Goal: Information Seeking & Learning: Understand process/instructions

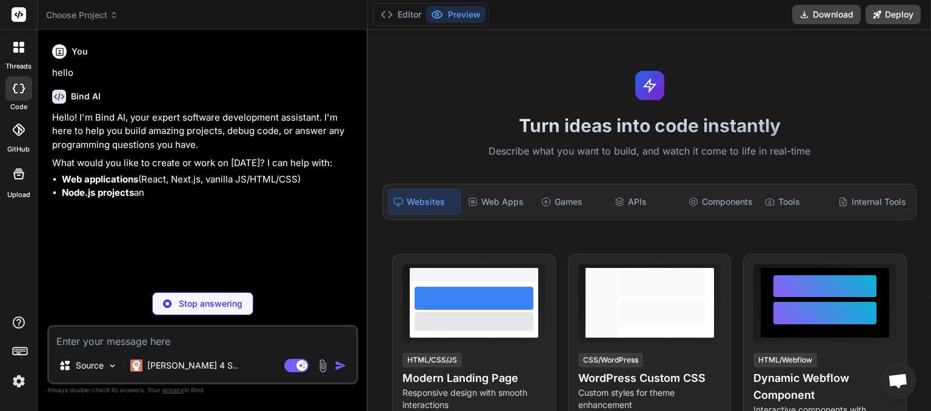
click at [118, 18] on icon at bounding box center [114, 15] width 8 height 8
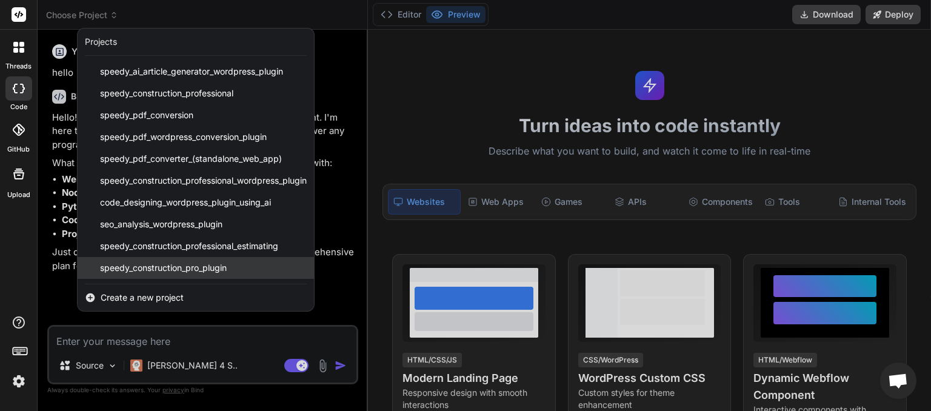
click at [157, 270] on span "speedy_construction_pro_plugin" at bounding box center [163, 268] width 127 height 12
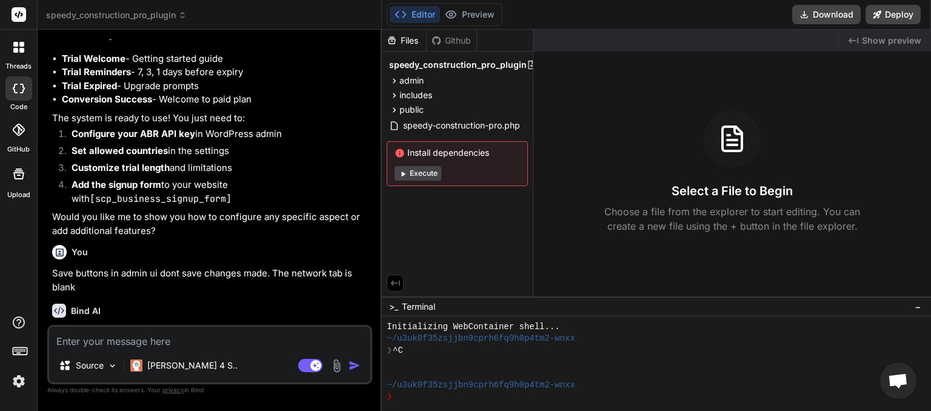
scroll to position [4768, 0]
click at [184, 15] on icon at bounding box center [182, 15] width 8 height 8
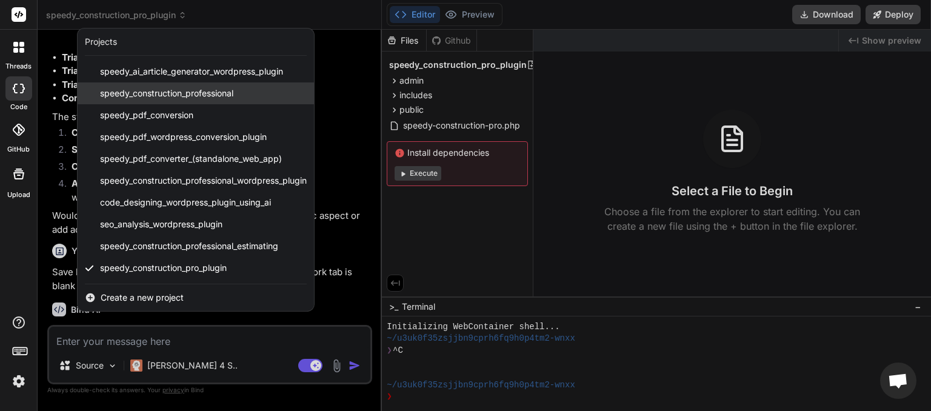
click at [170, 93] on span "speedy_construction_professional" at bounding box center [166, 93] width 133 height 12
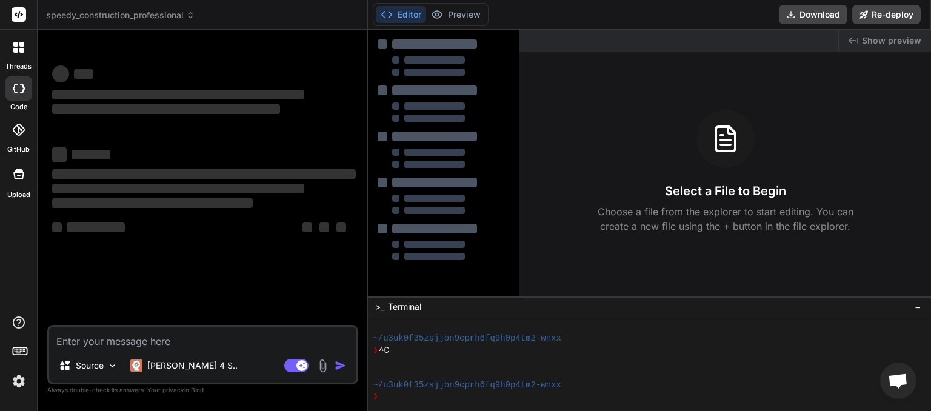
type textarea "x"
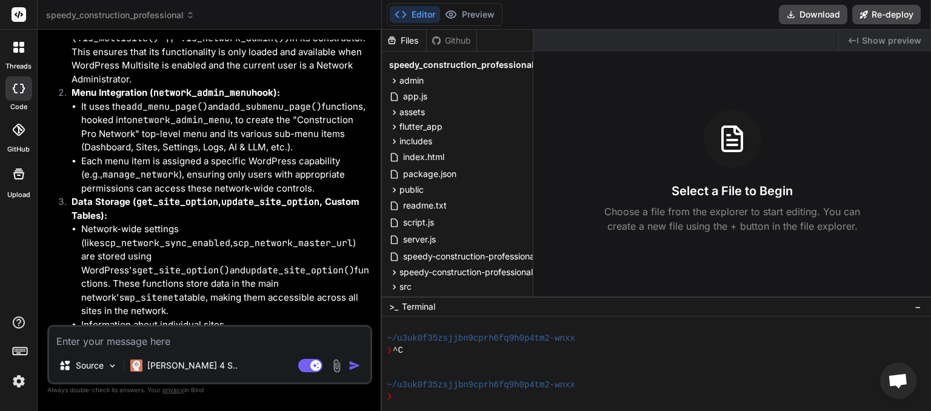
scroll to position [7976, 0]
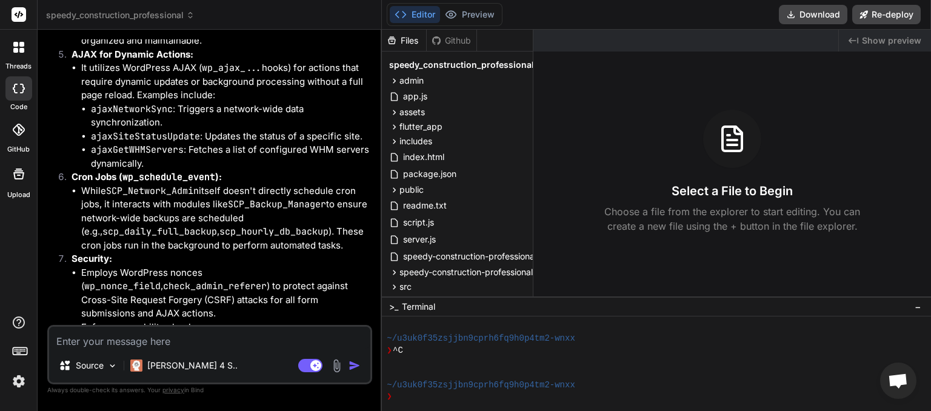
click at [103, 341] on textarea at bounding box center [209, 338] width 321 height 22
type textarea "c"
type textarea "x"
type textarea "ca"
type textarea "x"
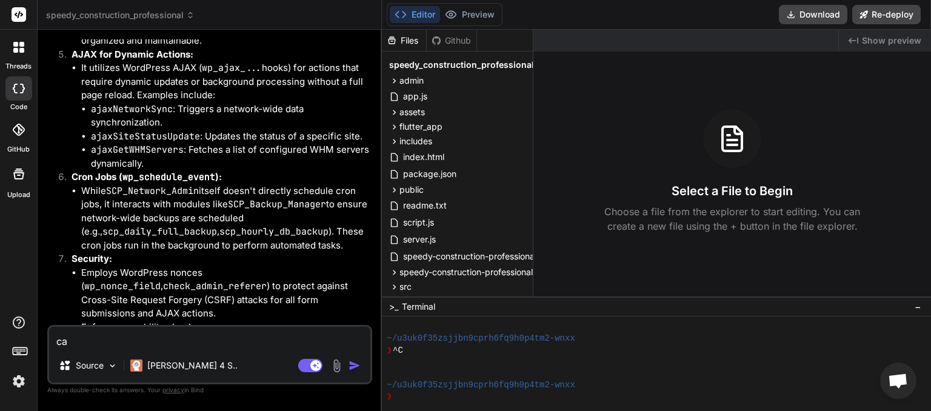
type textarea "can"
type textarea "x"
type textarea "can"
type textarea "x"
type textarea "can y"
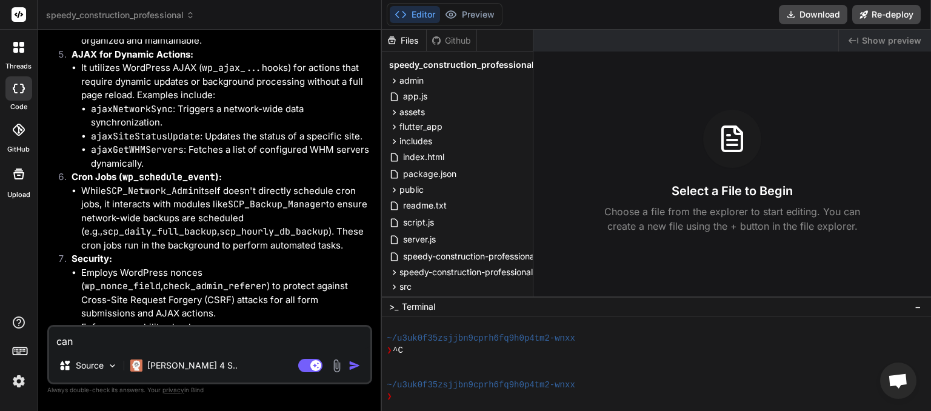
type textarea "x"
type textarea "can yo"
type textarea "x"
type textarea "can you"
type textarea "x"
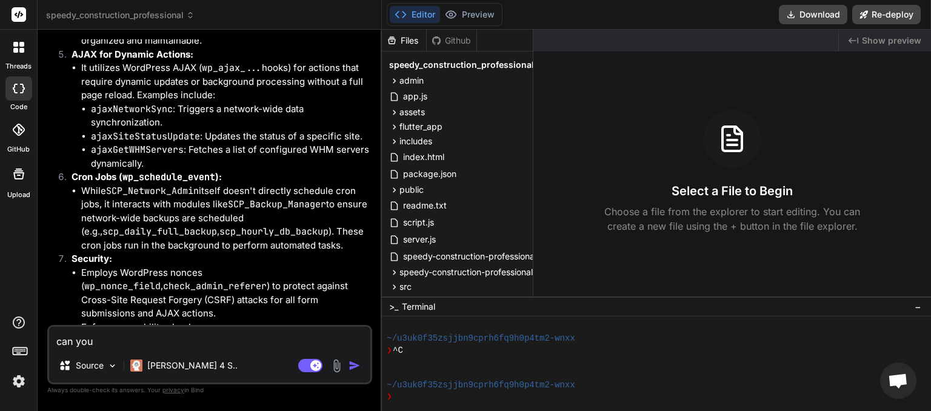
type textarea "can you"
type textarea "x"
type textarea "can you e"
type textarea "x"
type textarea "can you ex"
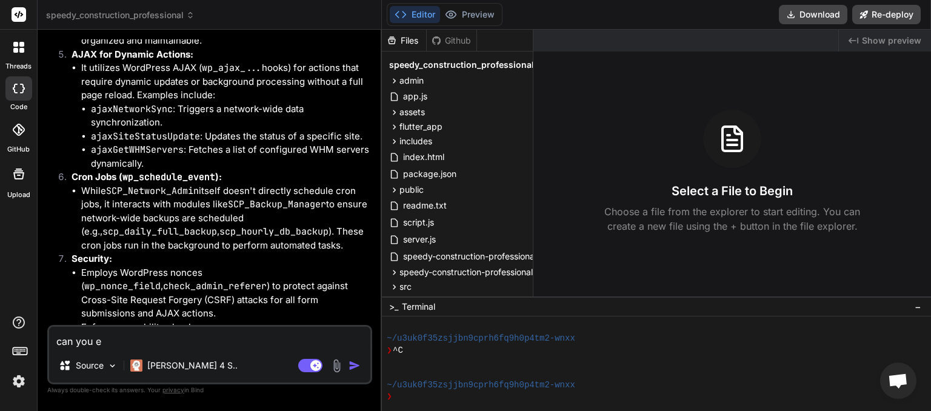
type textarea "x"
type textarea "can you exp"
type textarea "x"
type textarea "can you expl"
type textarea "x"
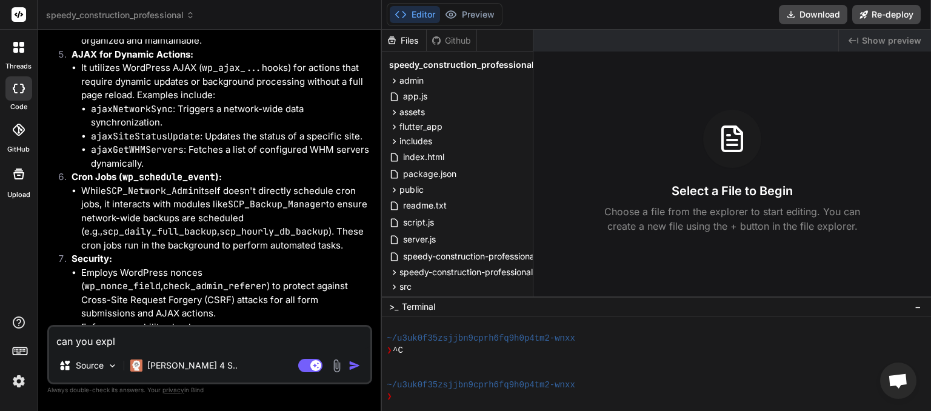
type textarea "can you expla"
type textarea "x"
type textarea "can you explai"
type textarea "x"
type textarea "can you explain"
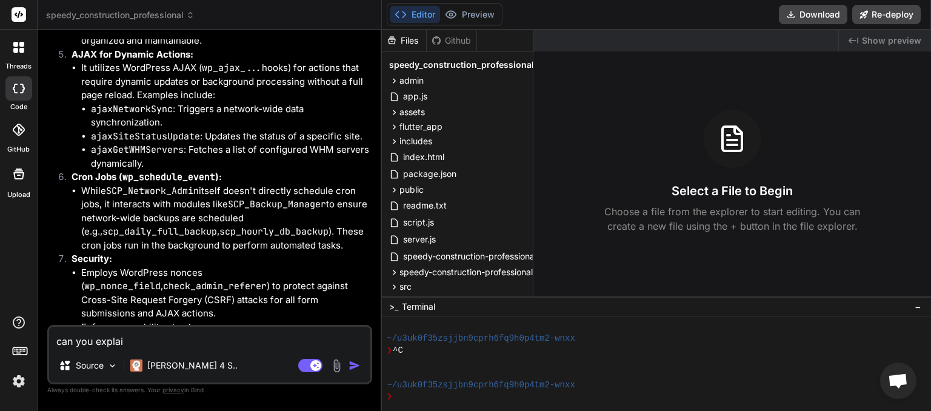
type textarea "x"
type textarea "can you explain"
type textarea "x"
type textarea "can you explain t"
type textarea "x"
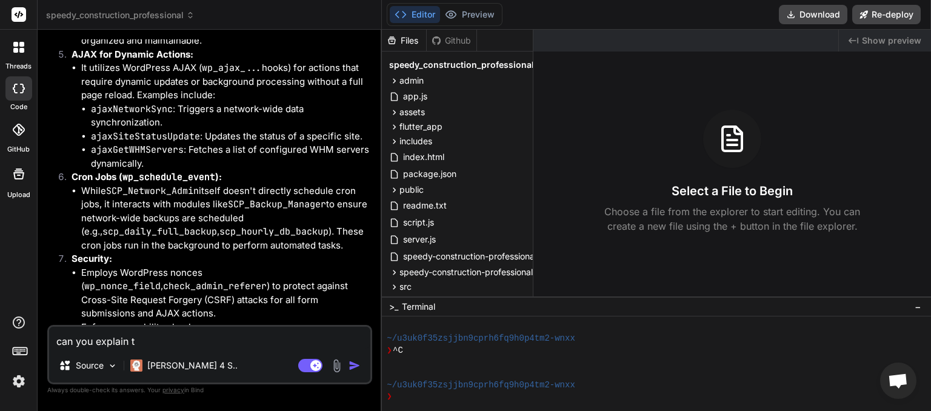
type textarea "can you explain th"
type textarea "x"
type textarea "can you explain the"
type textarea "x"
type textarea "can you explain the"
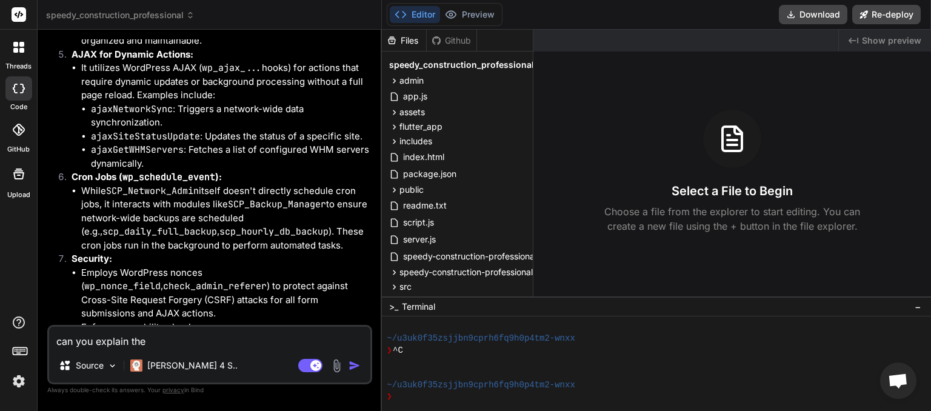
type textarea "x"
type textarea "can you explain the s"
type textarea "x"
type textarea "can you explain the si"
type textarea "x"
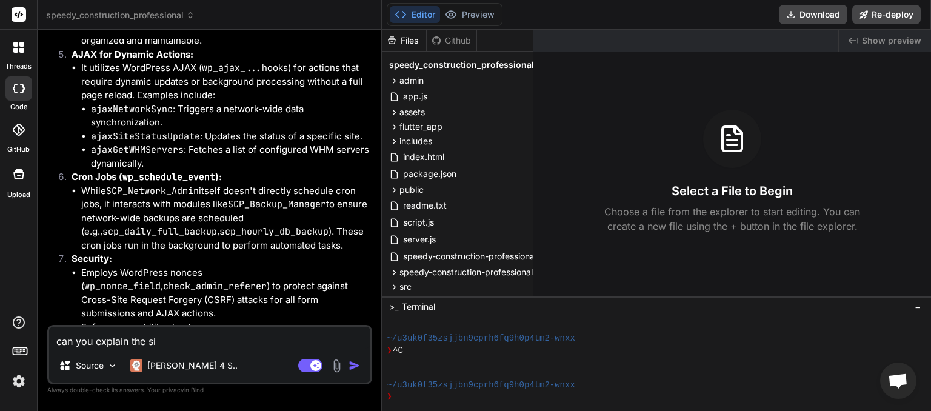
type textarea "can you explain the sig"
type textarea "x"
type textarea "can you explain the sign"
type textarea "x"
type textarea "can you explain the signu"
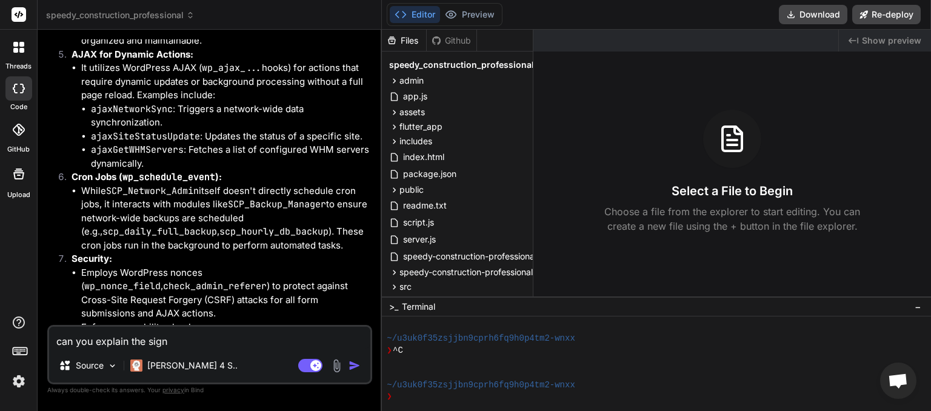
type textarea "x"
type textarea "can you explain the signup"
type textarea "x"
type textarea "can you explain the signup"
type textarea "x"
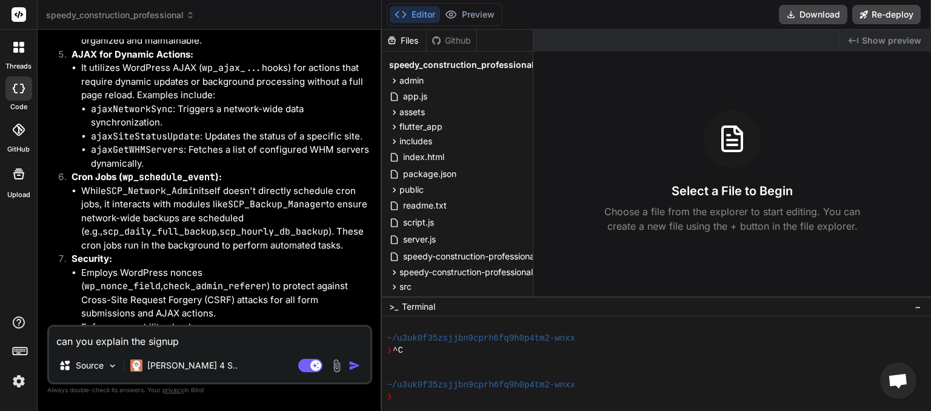
type textarea "can you explain the signup p"
type textarea "x"
type textarea "can you explain the signup pr"
type textarea "x"
type textarea "can you explain the signup pro"
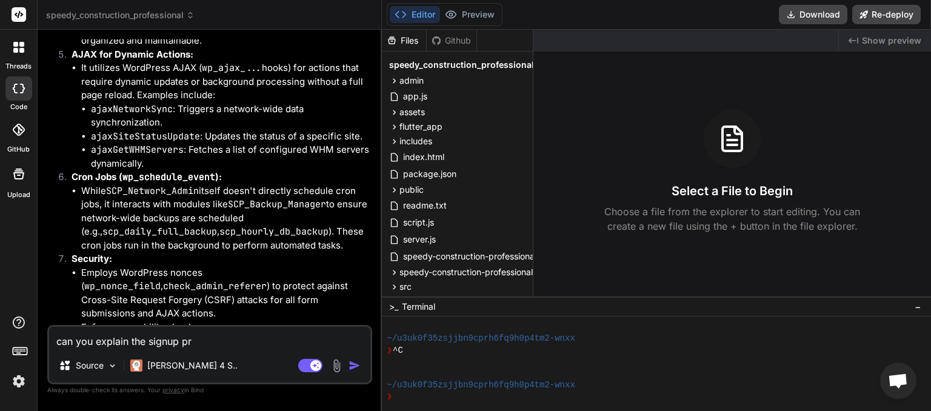
type textarea "x"
type textarea "can you explain the signup proc"
type textarea "x"
type textarea "can you explain the signup proce"
type textarea "x"
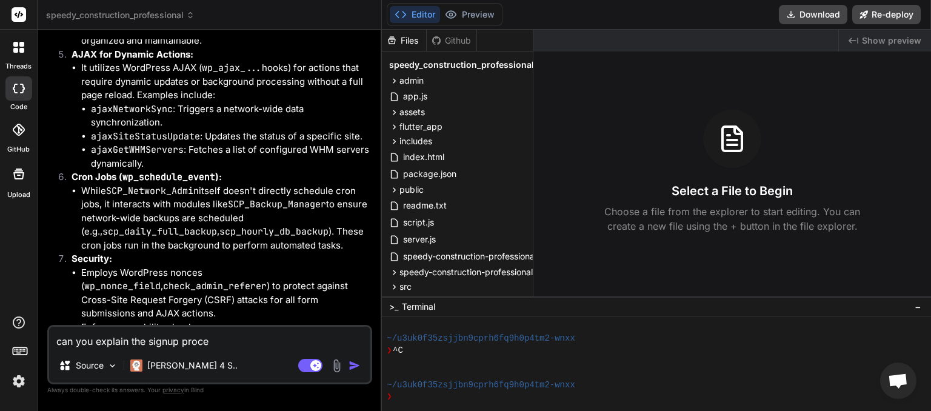
type textarea "can you explain the signup proces"
type textarea "x"
type textarea "can you explain the signup process"
type textarea "x"
type textarea "can you explain the signup process"
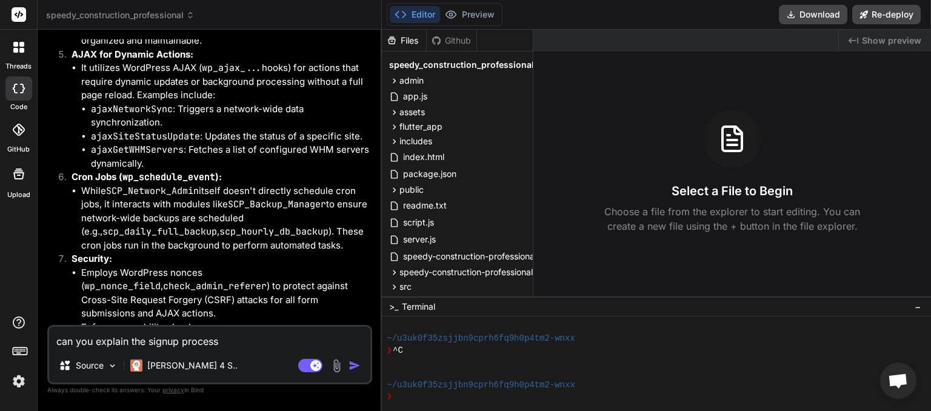
type textarea "x"
type textarea "can you explain the signup process i"
type textarea "x"
type textarea "can you explain the signup process in"
type textarea "x"
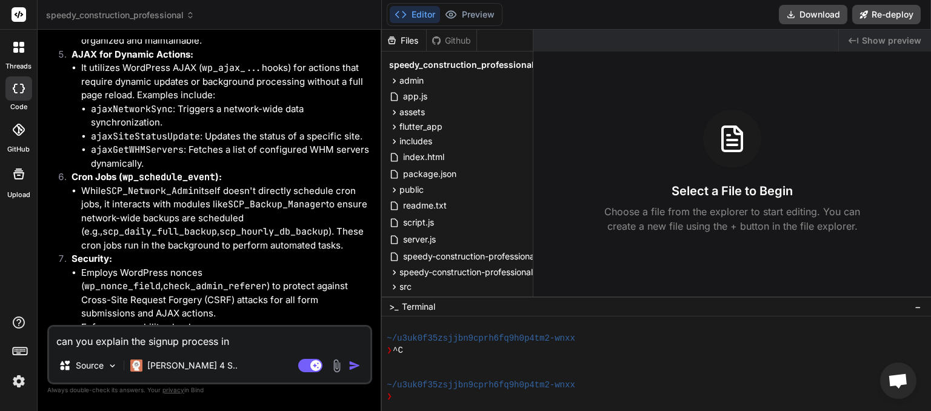
type textarea "can you explain the signup process in"
type textarea "x"
type textarea "can you explain the signup process in l"
type textarea "x"
type textarea "can you explain the signup process in la"
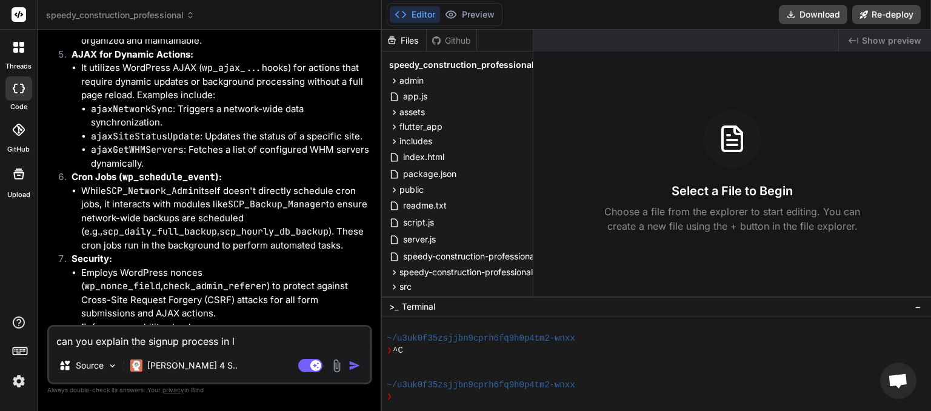
type textarea "x"
type textarea "can you explain the signup process in lay"
type textarea "x"
type textarea "can you explain the signup process in laym"
type textarea "x"
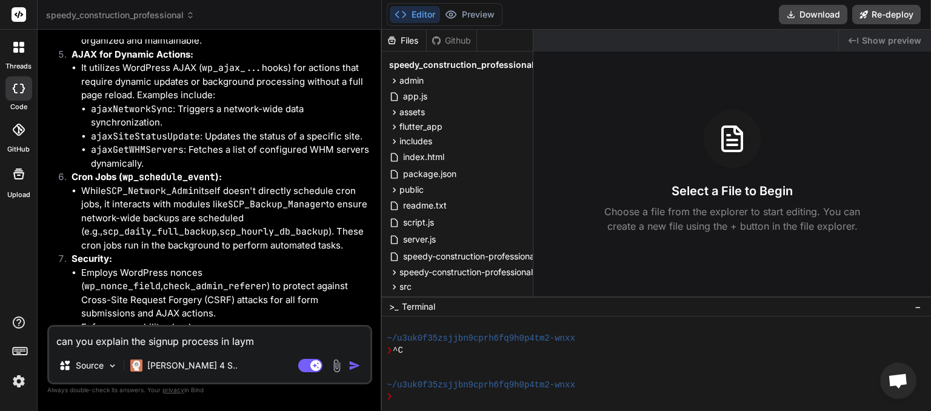
type textarea "can you explain the signup process in layme"
type textarea "x"
type textarea "can you explain the signup process in laym"
type textarea "x"
type textarea "can you explain the signup process in lay"
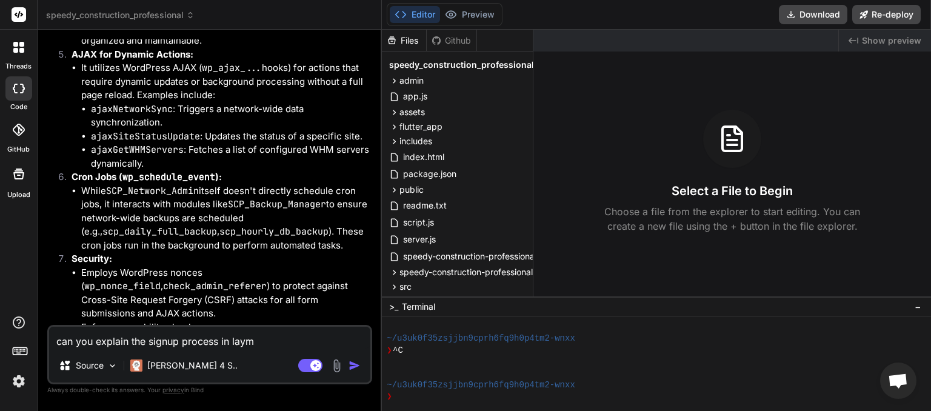
type textarea "x"
type textarea "can you explain the signup process in laya"
type textarea "x"
type textarea "can you explain the signup process in layan"
type textarea "x"
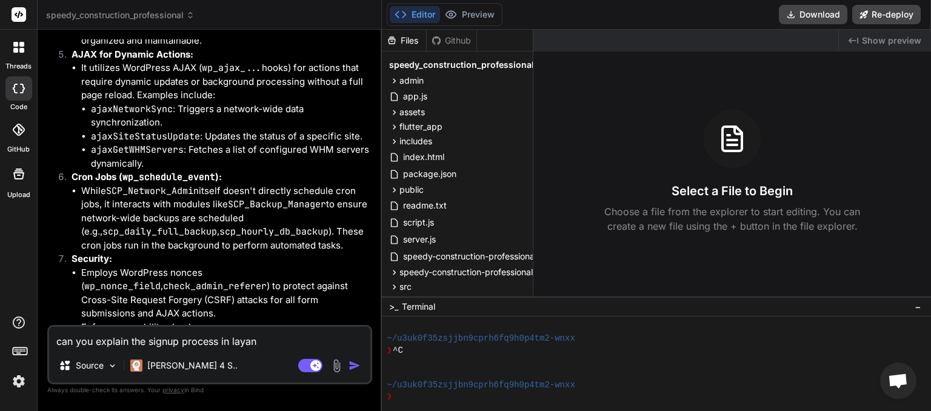
type textarea "can you explain the signup process in layans"
type textarea "x"
type textarea "can you explain the signup process in layans"
type textarea "x"
type textarea "can you explain the signup process in layans t"
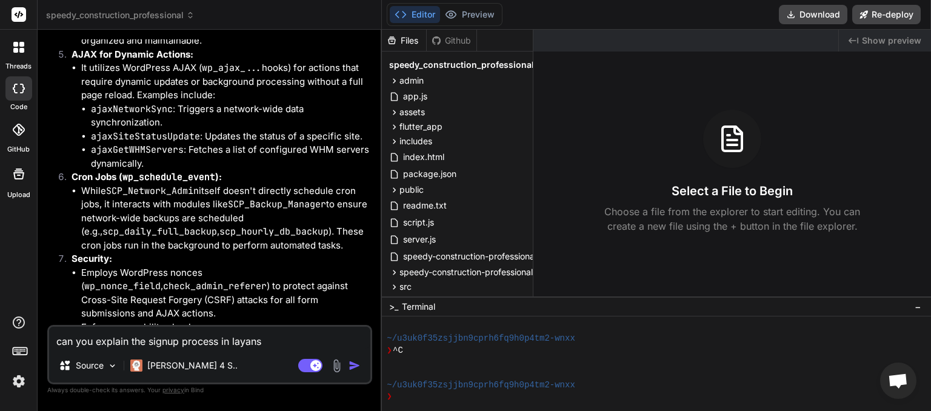
type textarea "x"
type textarea "can you explain the signup process in layans te"
type textarea "x"
type textarea "can you explain the signup process in layans ter"
type textarea "x"
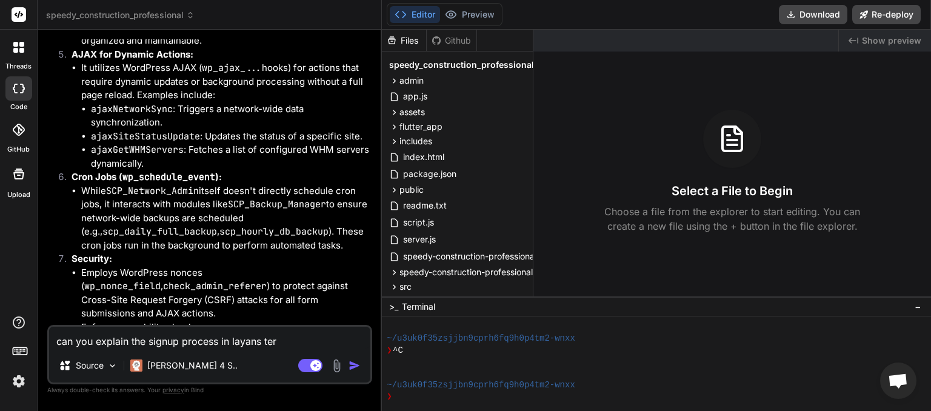
type textarea "can you explain the signup process in layans tern"
type textarea "x"
type textarea "can you explain the signup process in layans terns"
type textarea "x"
type textarea "can you explain the signup process in layans tern"
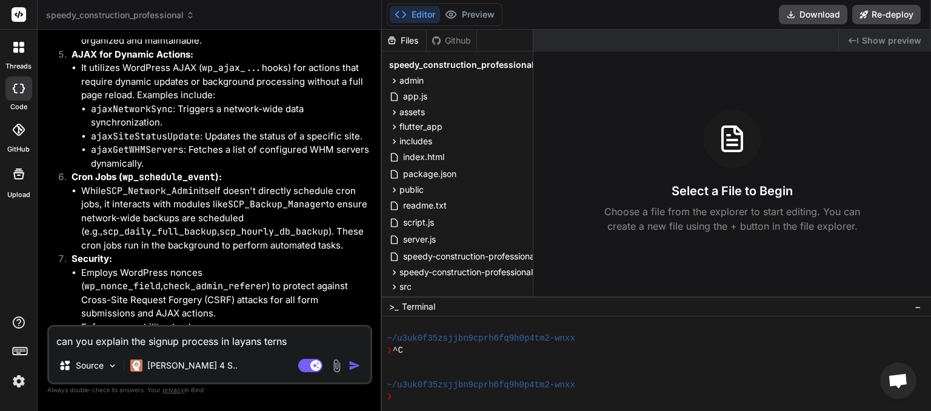
type textarea "x"
type textarea "can you explain the signup process in layans ter"
type textarea "x"
type textarea "can you explain the signup process in layans te"
type textarea "x"
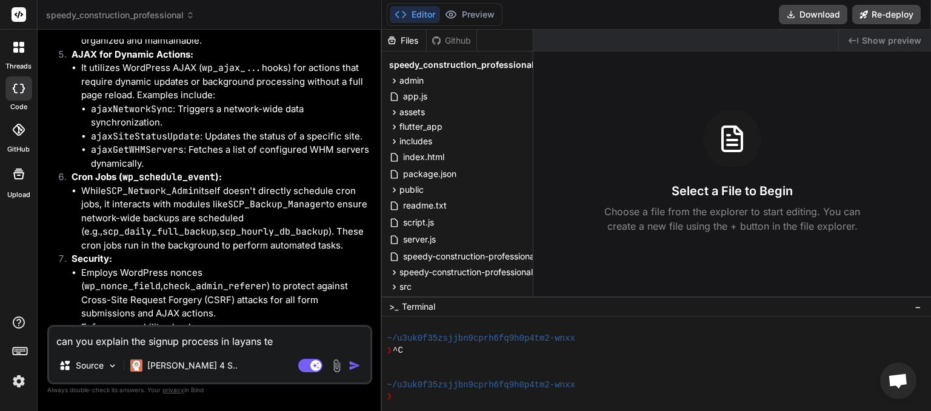
type textarea "can you explain the signup process in layans t"
type textarea "x"
type textarea "can you explain the signup process in layans"
type textarea "x"
type textarea "can you explain the signup process in layans"
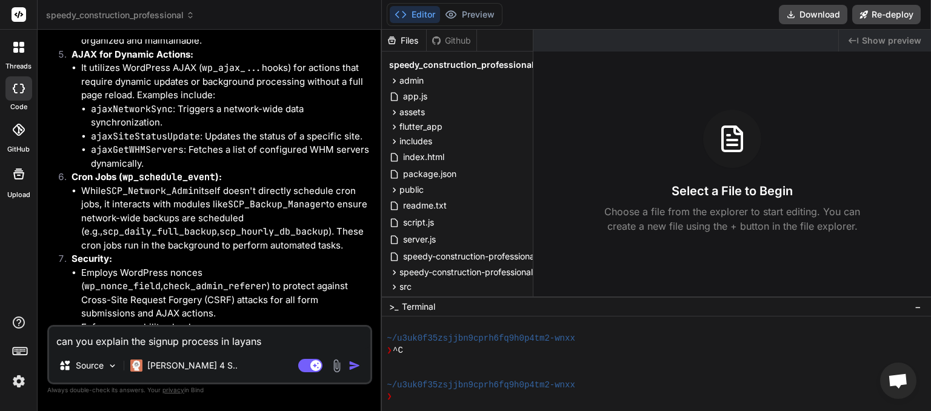
type textarea "x"
type textarea "can you explain the signup process in layan"
type textarea "x"
type textarea "can you explain the signup process in laya"
type textarea "x"
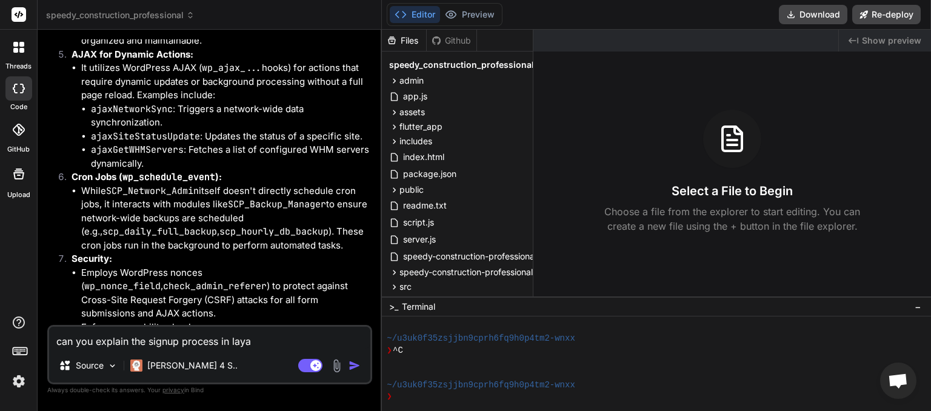
type textarea "can you explain the signup process in lay"
type textarea "x"
type textarea "can you explain the signup process in laym"
type textarea "x"
type textarea "can you explain the signup process in layma"
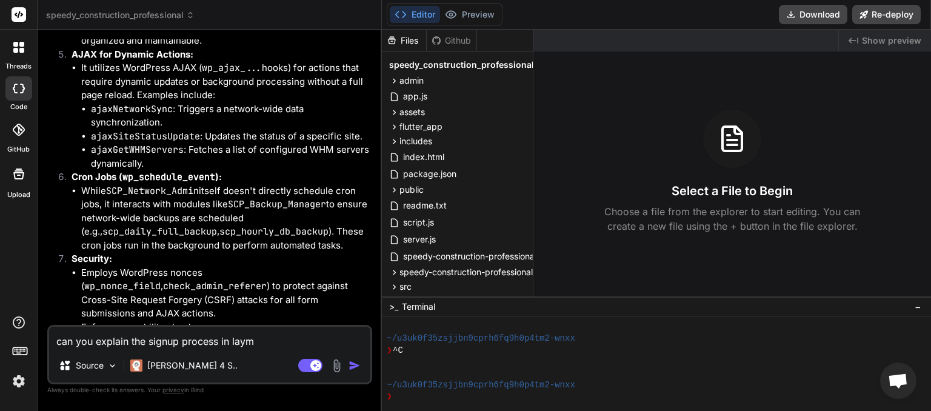
type textarea "x"
type textarea "can you explain the signup process in [PERSON_NAME]"
type textarea "x"
type textarea "can you explain the signup process in laymans"
type textarea "x"
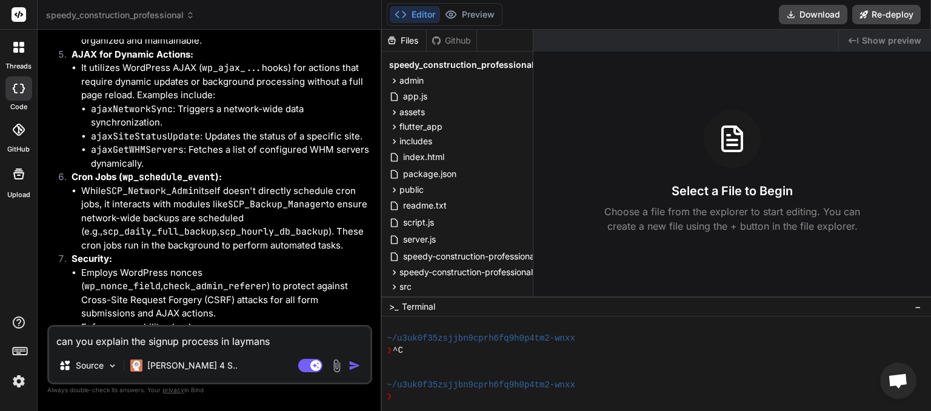
type textarea "can you explain the signup process in laymans"
type textarea "x"
type textarea "can you explain the signup process in laymans t"
type textarea "x"
type textarea "can you explain the signup process in laymans te"
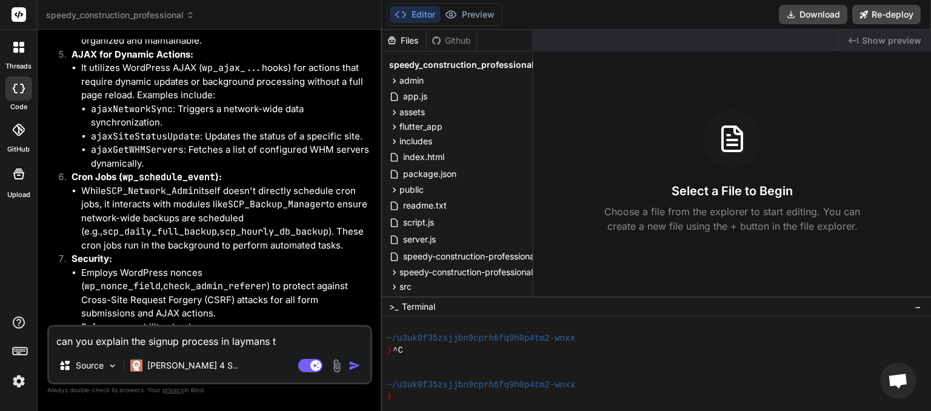
type textarea "x"
type textarea "can you explain the signup process in laymans ter"
type textarea "x"
type textarea "can you explain the signup process in laymans term"
type textarea "x"
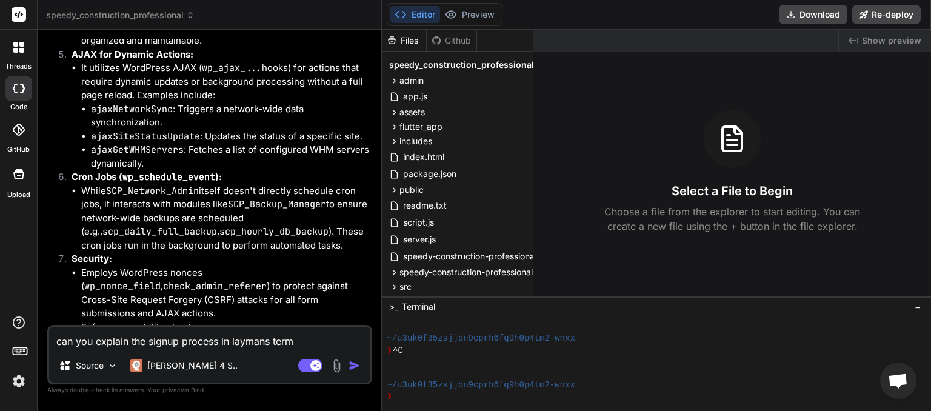
type textarea "can you explain the signup process in laymans terms"
type textarea "x"
type textarea "can you explain the signup process in laymans terms"
type textarea "x"
type textarea "can you explain the signup process in laymans terms a"
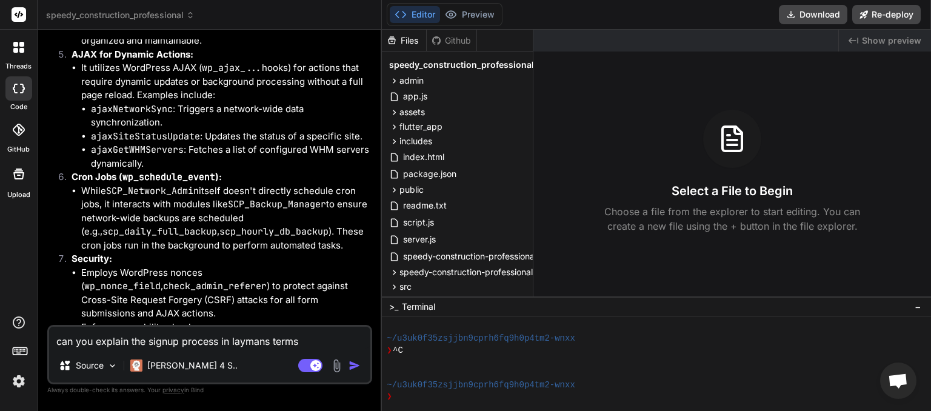
type textarea "x"
type textarea "can you explain the signup process in laymans terms an"
type textarea "x"
type textarea "can you explain the signup process in laymans terms and"
type textarea "x"
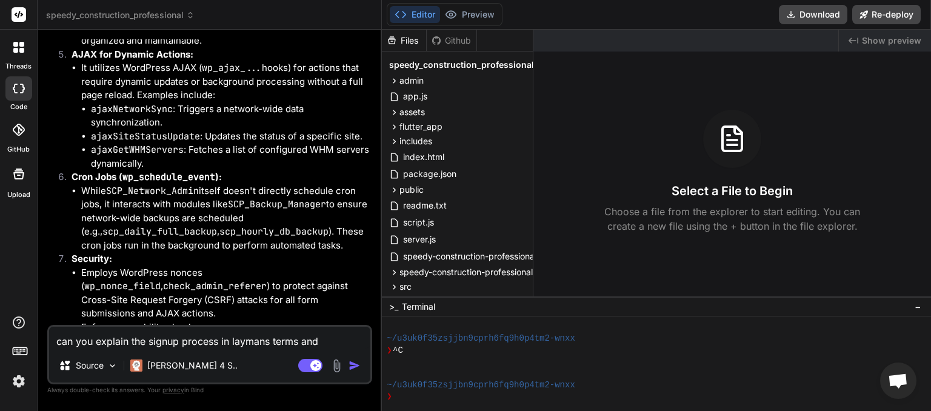
type textarea "can you explain the signup process in laymans terms and"
type textarea "x"
type textarea "can you explain the signup process in laymans terms and e"
type textarea "x"
type textarea "can you explain the signup process in laymans terms and ex"
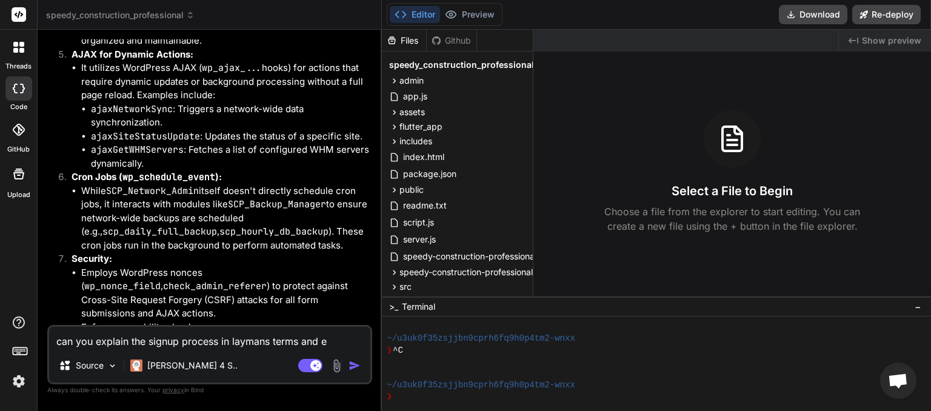
type textarea "x"
type textarea "can you explain the signup process in laymans terms and exp"
type textarea "x"
type textarea "can you explain the signup process in laymans terms and expl"
type textarea "x"
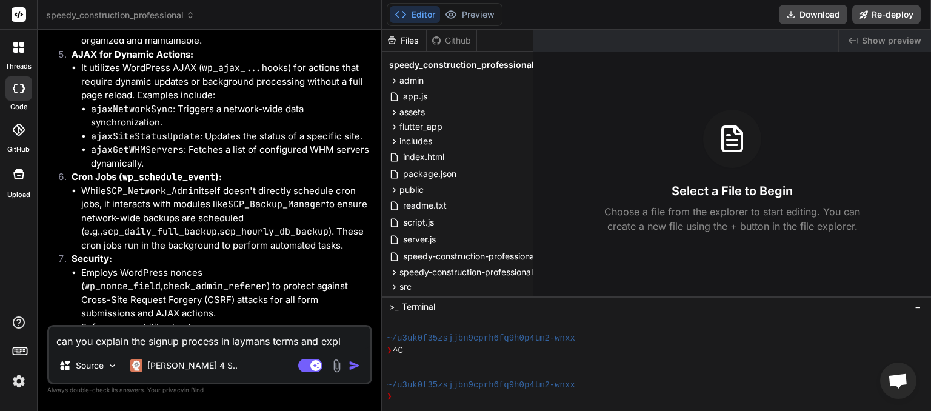
type textarea "can you explain the signup process in laymans terms and expla"
type textarea "x"
type textarea "can you explain the signup process in laymans terms and explai"
type textarea "x"
type textarea "can you explain the signup process in laymans terms and explain"
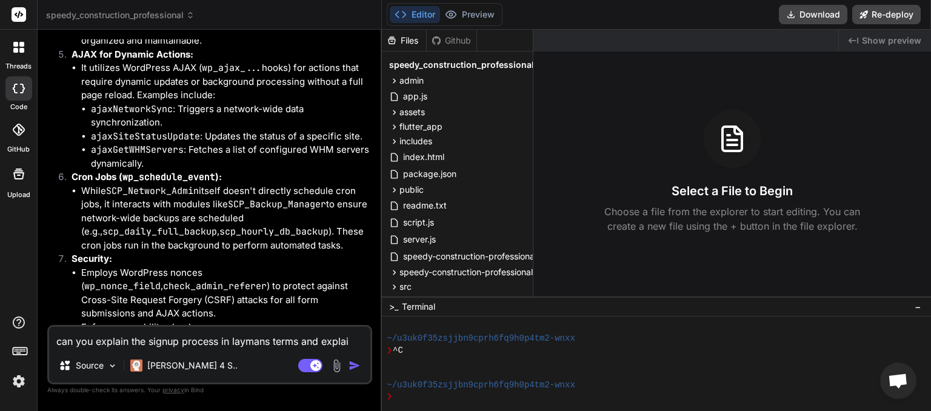
type textarea "x"
type textarea "can you explain the signup process in laymans terms and explain"
type textarea "x"
type textarea "can you explain the signup process in laymans terms and explain w"
type textarea "x"
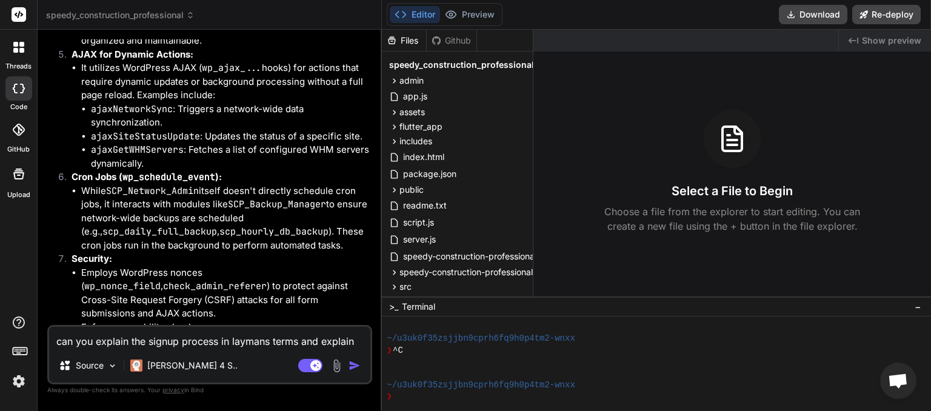
type textarea "can you explain the signup process in laymans terms and explain wh"
type textarea "x"
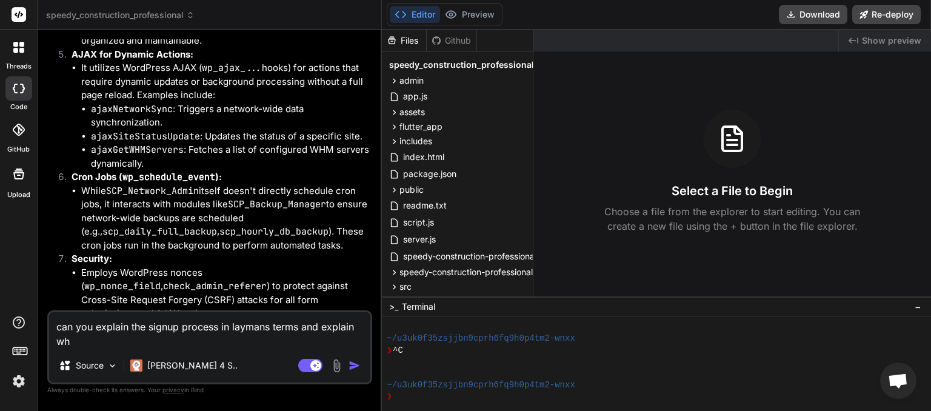
type textarea "can you explain the signup process in laymans terms and explain wha"
type textarea "x"
type textarea "can you explain the signup process in laymans terms and explain what"
type textarea "x"
type textarea "can you explain the signup process in laymans terms and explain what"
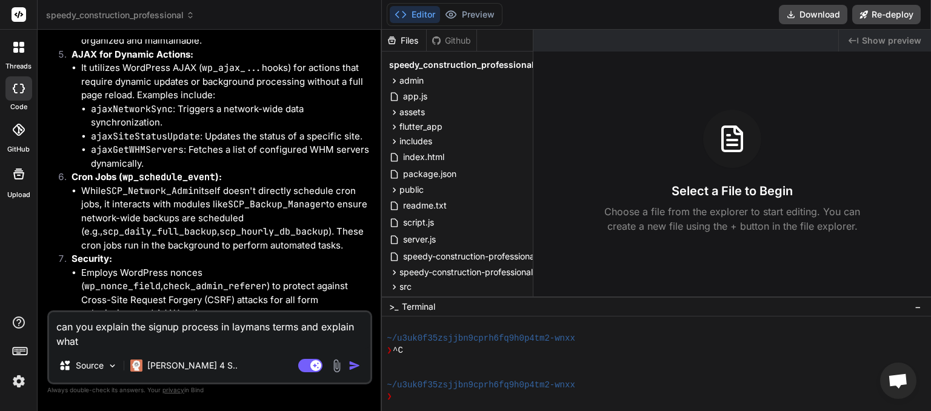
type textarea "x"
type textarea "can you explain the signup process in laymans terms and explain what t"
type textarea "x"
type textarea "can you explain the signup process in laymans terms and explain what th"
type textarea "x"
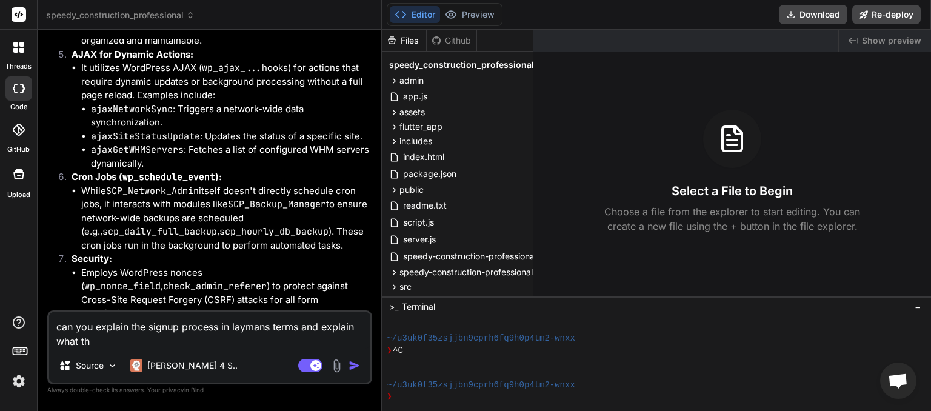
type textarea "can you explain the signup process in laymans terms and explain what the"
type textarea "x"
type textarea "can you explain the signup process in laymans terms and explain what the"
type textarea "x"
type textarea "can you explain the signup process in laymans terms and explain what the s"
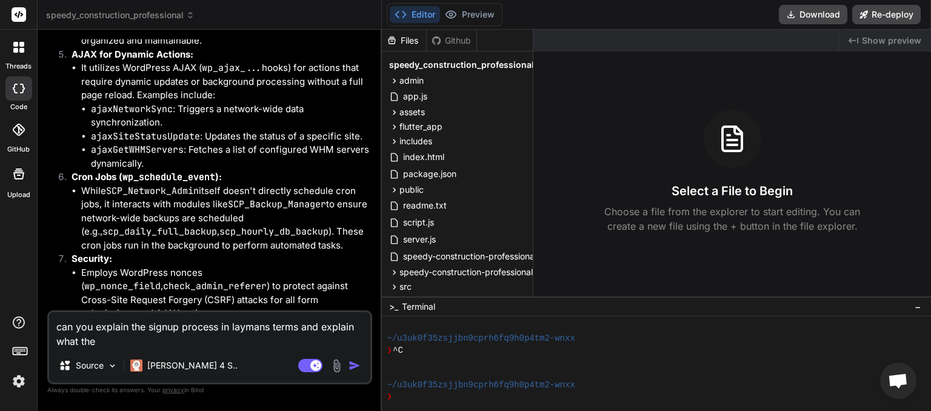
type textarea "x"
type textarea "can you explain the signup process in laymans terms and explain what the si"
type textarea "x"
type textarea "can you explain the signup process in laymans terms and explain what the sig"
type textarea "x"
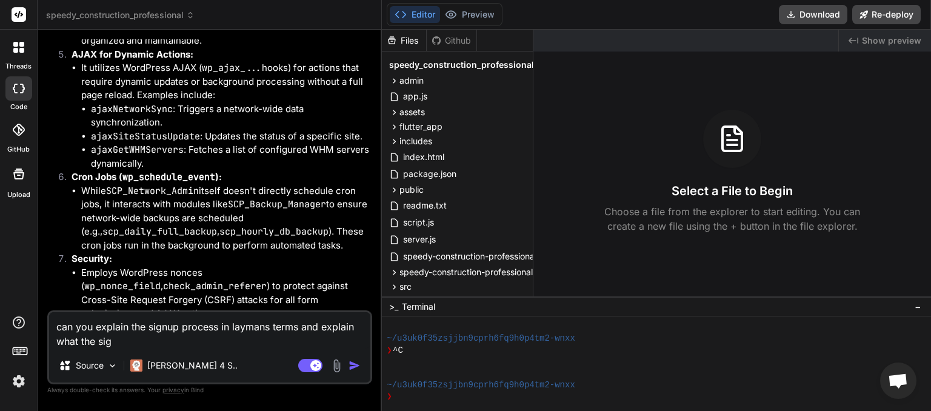
type textarea "can you explain the signup process in laymans terms and explain what the sign"
type textarea "x"
type textarea "can you explain the signup process in laymans terms and explain what the sign"
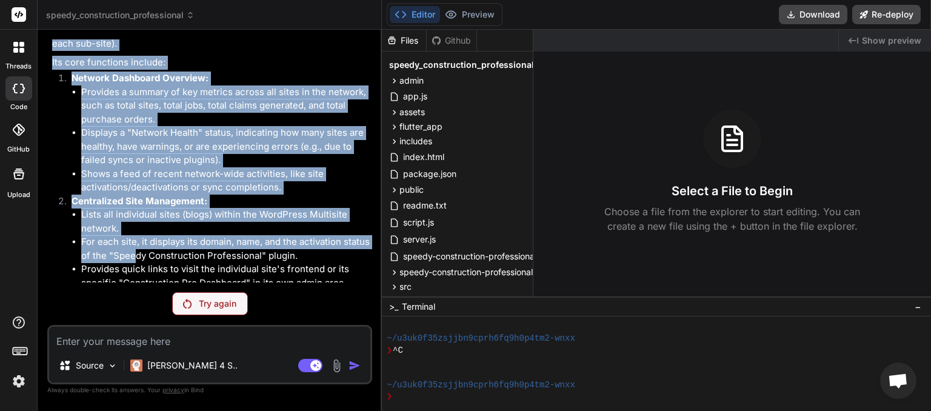
scroll to position [6716, 0]
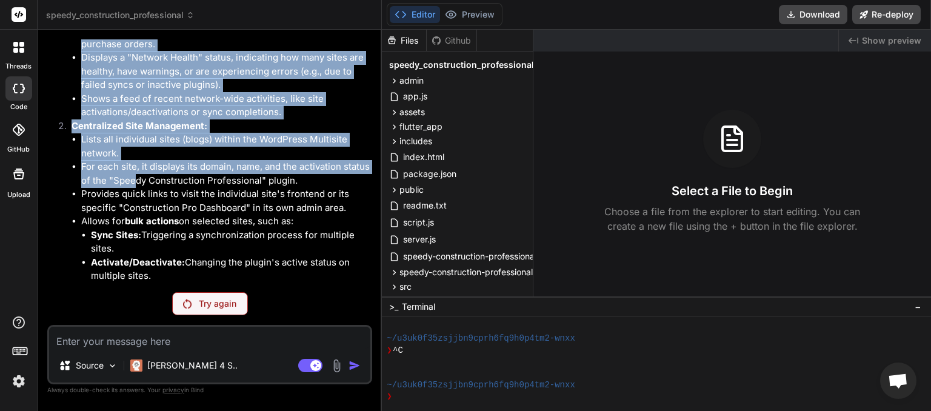
drag, startPoint x: 54, startPoint y: 79, endPoint x: 159, endPoint y: 284, distance: 230.8
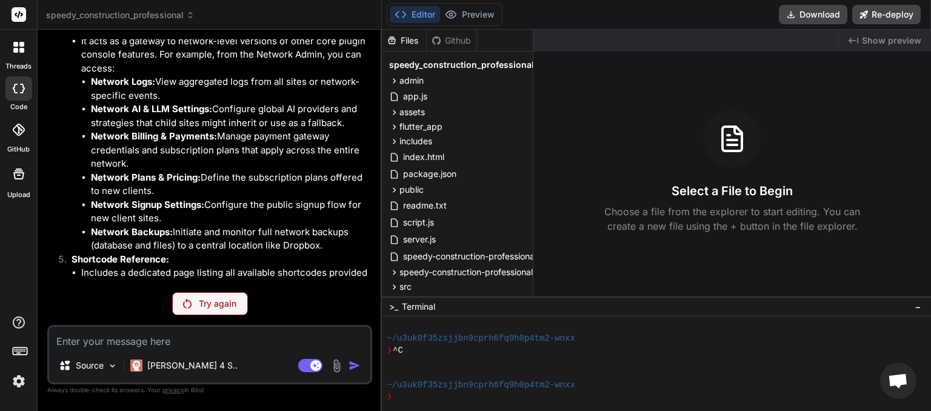
scroll to position [7205, 0]
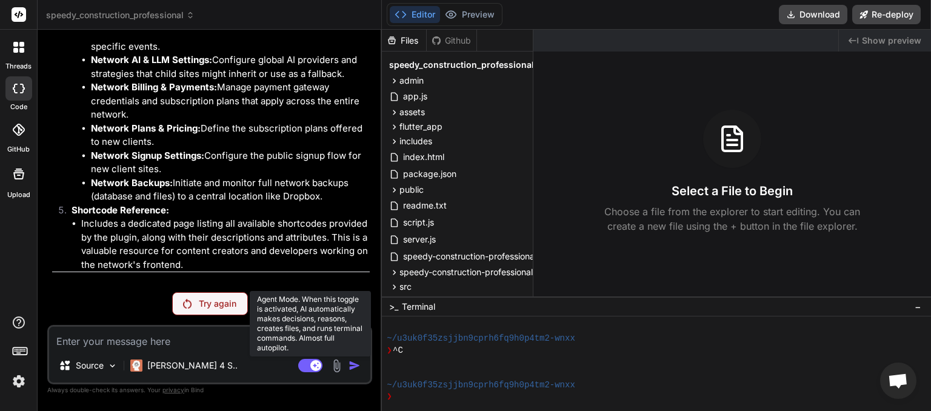
click at [307, 367] on rect at bounding box center [310, 365] width 24 height 13
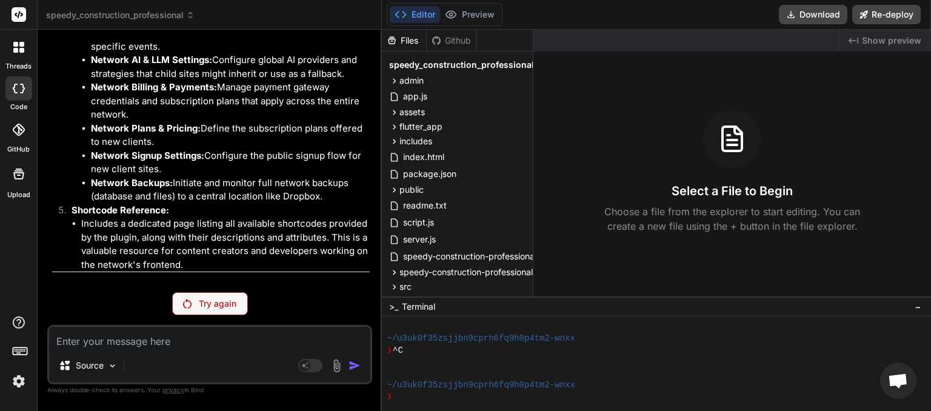
click at [208, 306] on p "Try again" at bounding box center [218, 304] width 38 height 12
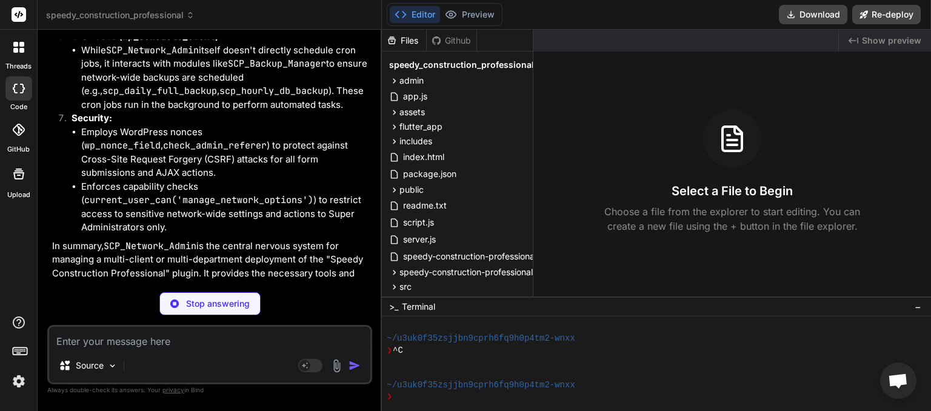
scroll to position [8257, 0]
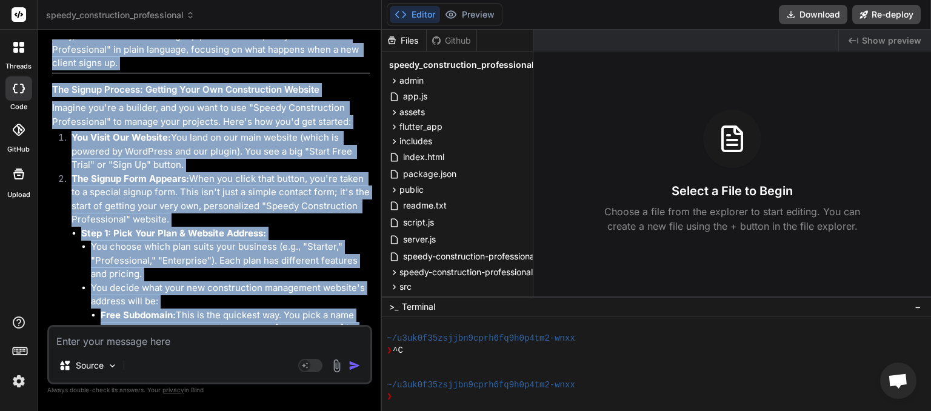
drag, startPoint x: 53, startPoint y: 152, endPoint x: 200, endPoint y: 327, distance: 228.1
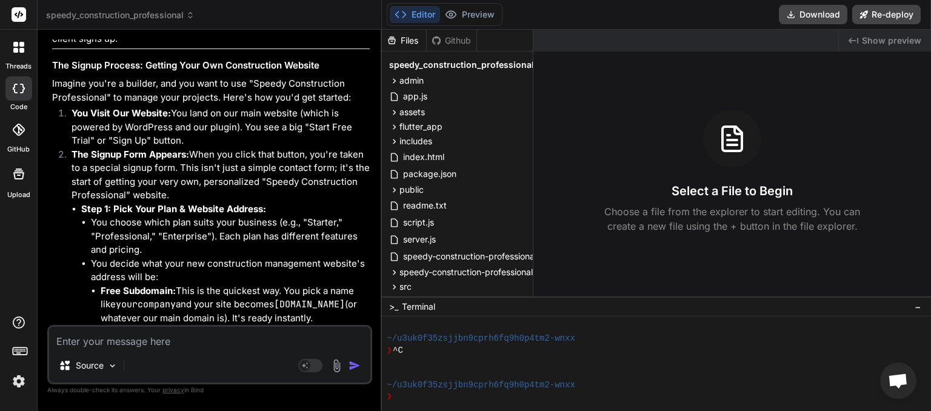
drag, startPoint x: 209, startPoint y: 326, endPoint x: 216, endPoint y: 289, distance: 38.2
click at [216, 289] on div "You If you update the version with each change you make will that trigger wordp…" at bounding box center [209, 224] width 325 height 371
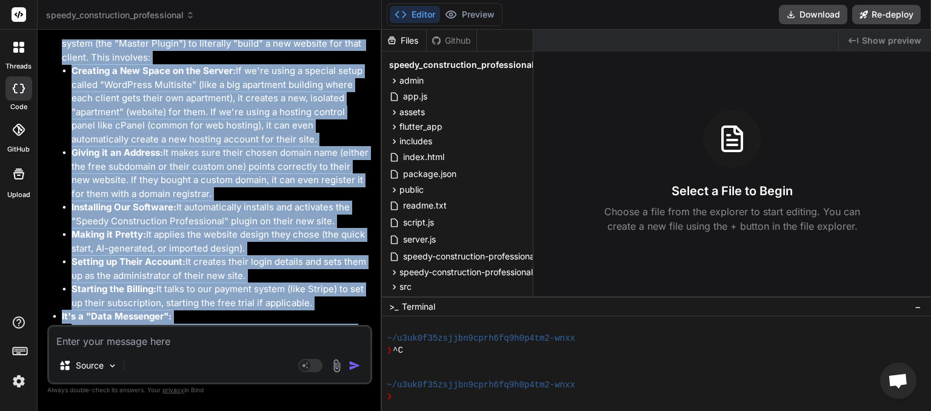
scroll to position [9502, 0]
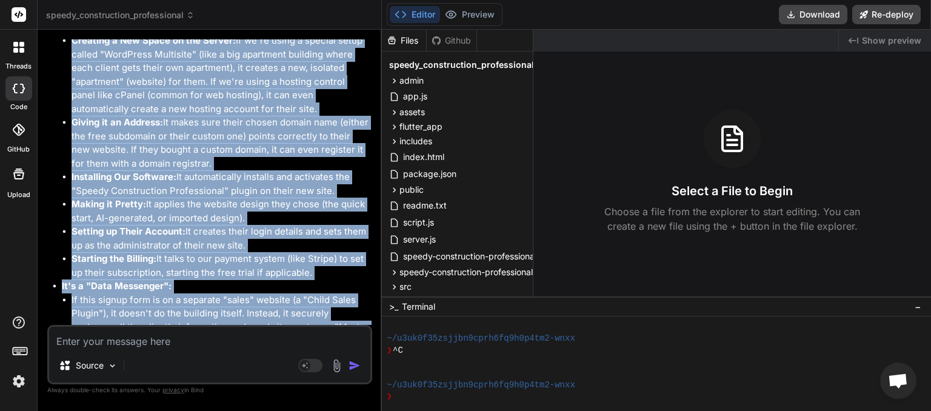
drag, startPoint x: 54, startPoint y: 153, endPoint x: 368, endPoint y: 311, distance: 351.5
copy div "Okay, let's break down the signup process for "Speedy Construction Professional…"
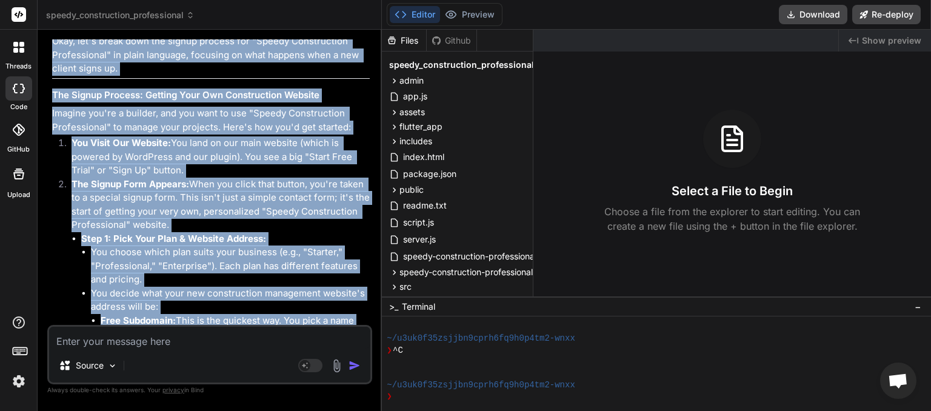
scroll to position [8454, 0]
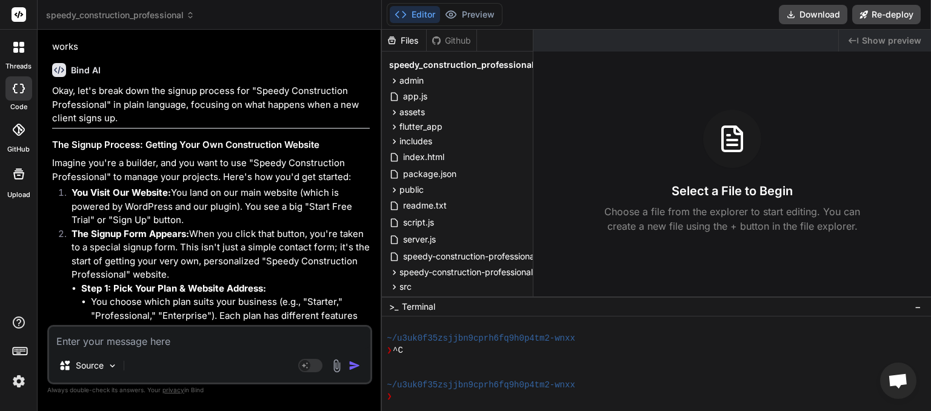
click at [191, 14] on icon at bounding box center [190, 15] width 8 height 8
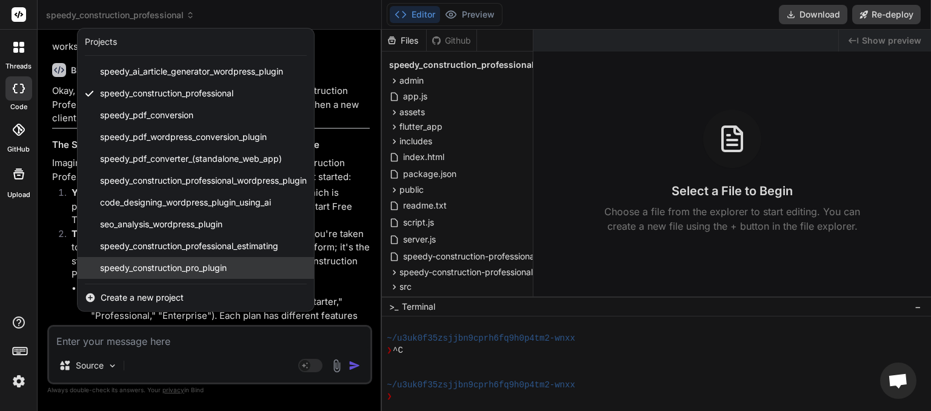
click at [201, 266] on span "speedy_construction_pro_plugin" at bounding box center [163, 268] width 127 height 12
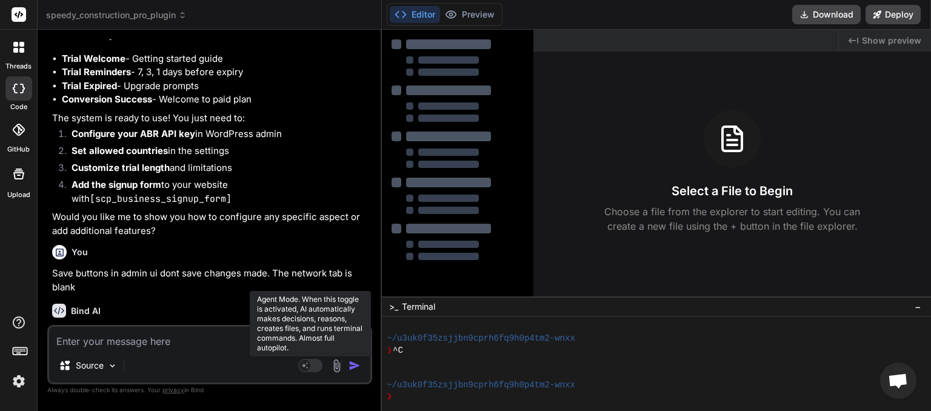
scroll to position [4768, 0]
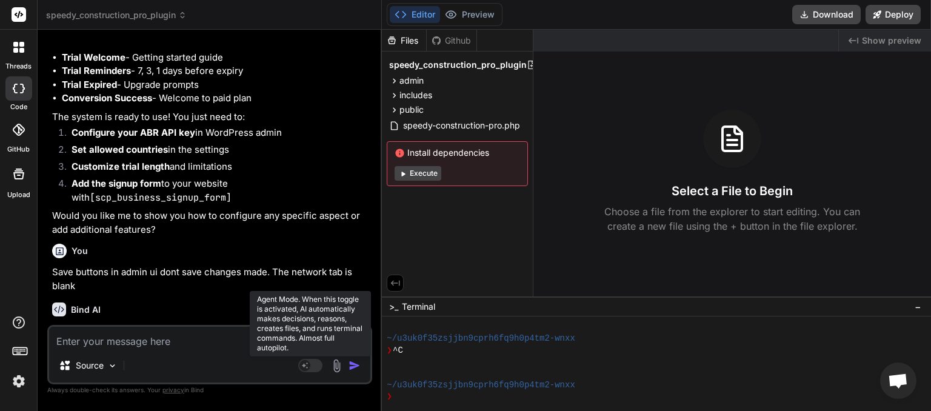
click at [304, 369] on rect at bounding box center [310, 365] width 24 height 13
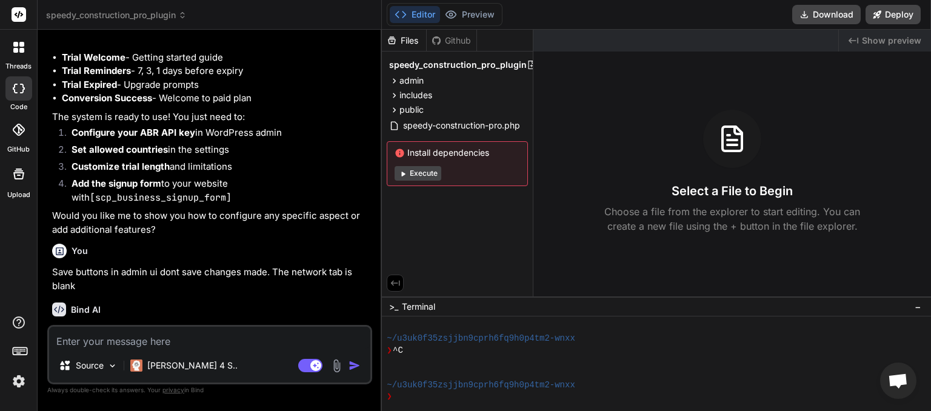
paste textarea "Okay, let's break down the signup process for "Speedy Construction Professional…"
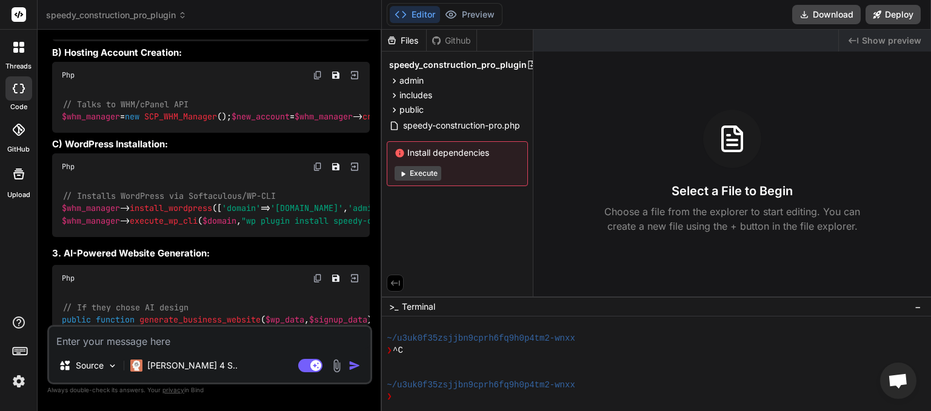
scroll to position [7712, 0]
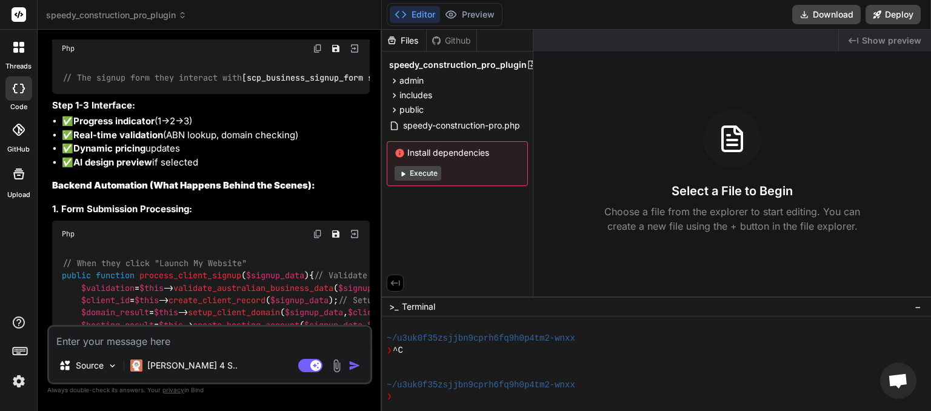
click at [183, 17] on icon at bounding box center [182, 15] width 8 height 8
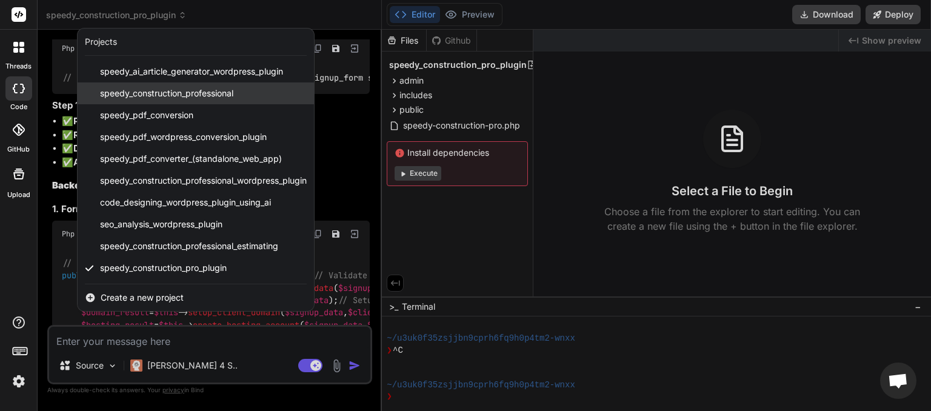
click at [179, 93] on span "speedy_construction_professional" at bounding box center [166, 93] width 133 height 12
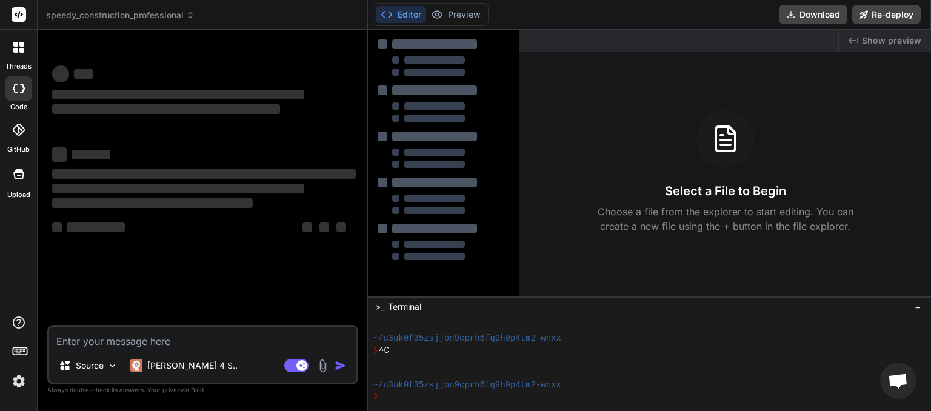
scroll to position [151, 0]
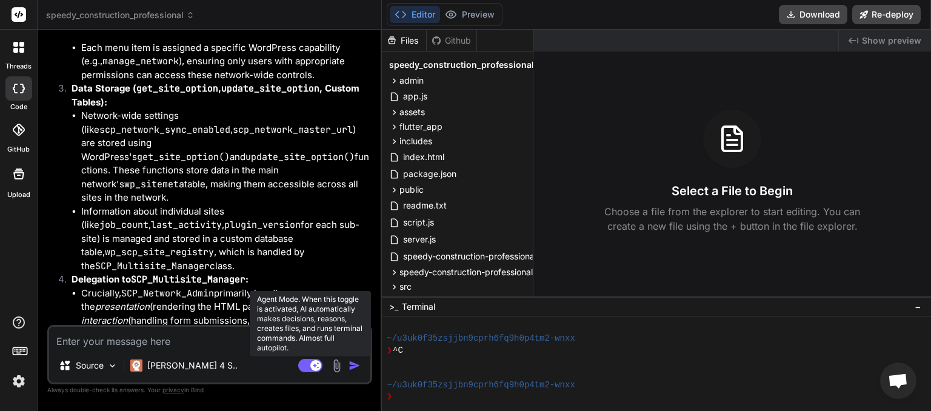
click at [307, 371] on rect at bounding box center [310, 365] width 24 height 13
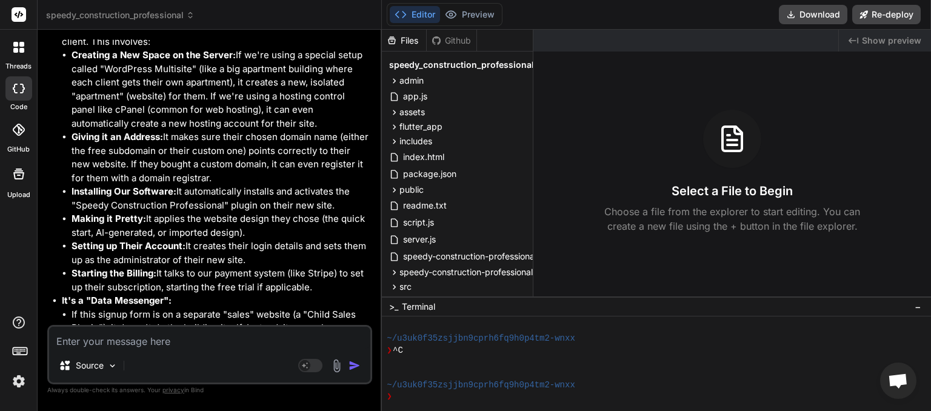
scroll to position [8528, 0]
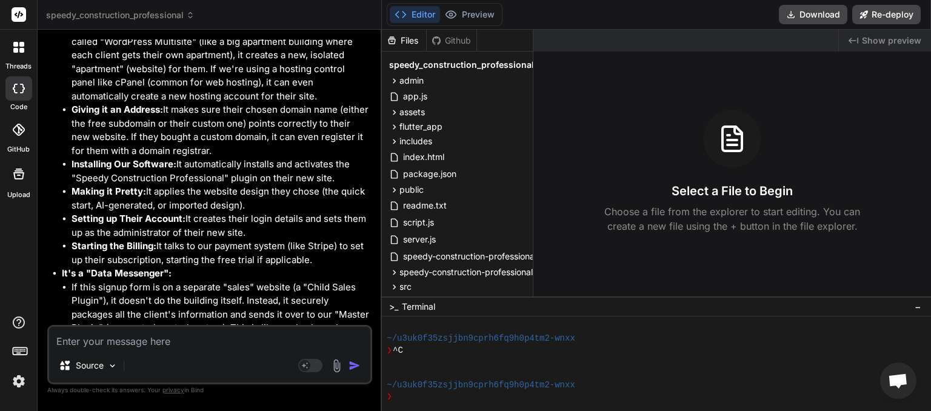
click at [168, 341] on textarea at bounding box center [209, 338] width 321 height 22
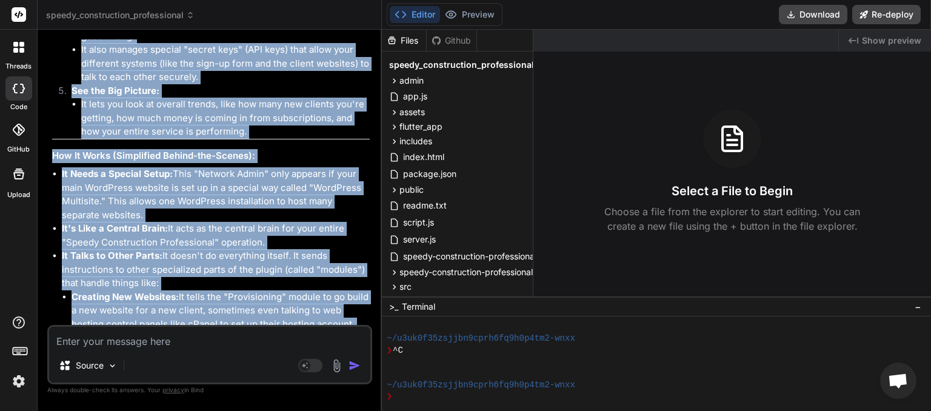
scroll to position [9622, 0]
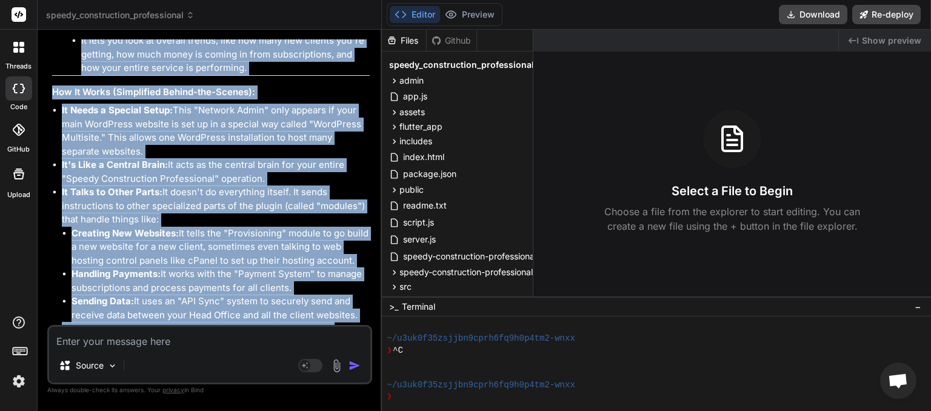
drag, startPoint x: 53, startPoint y: 150, endPoint x: 213, endPoint y: 314, distance: 229.4
copy div "Okay, let's imagine "Speedy Construction Professional" isn't just one website, …"
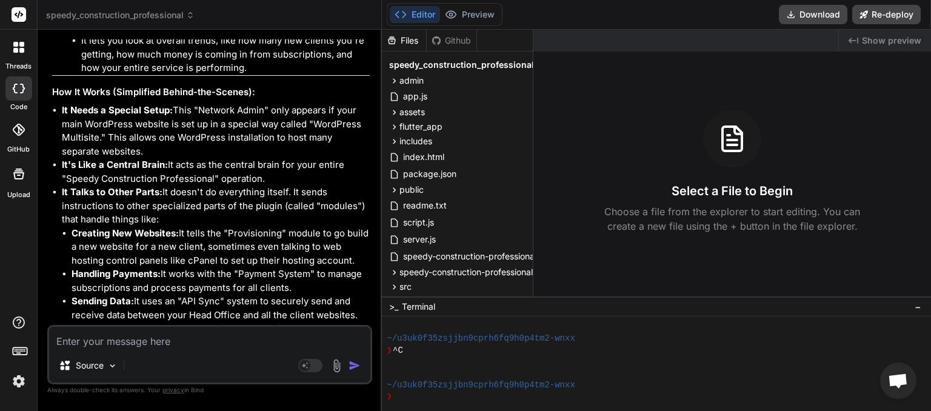
click at [193, 16] on icon at bounding box center [190, 15] width 8 height 8
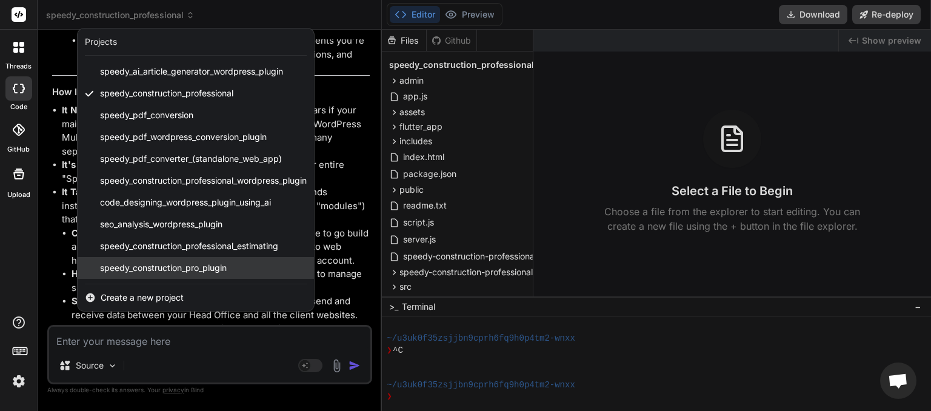
click at [161, 267] on span "speedy_construction_pro_plugin" at bounding box center [163, 268] width 127 height 12
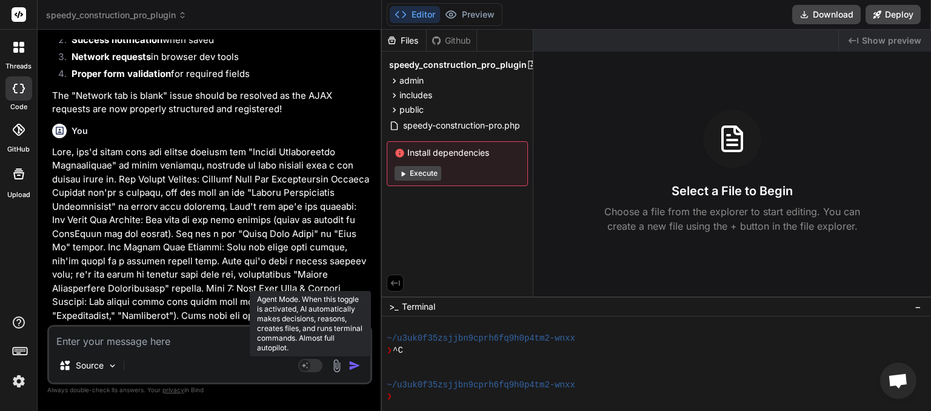
scroll to position [5088, 0]
click at [317, 368] on rect at bounding box center [310, 365] width 24 height 13
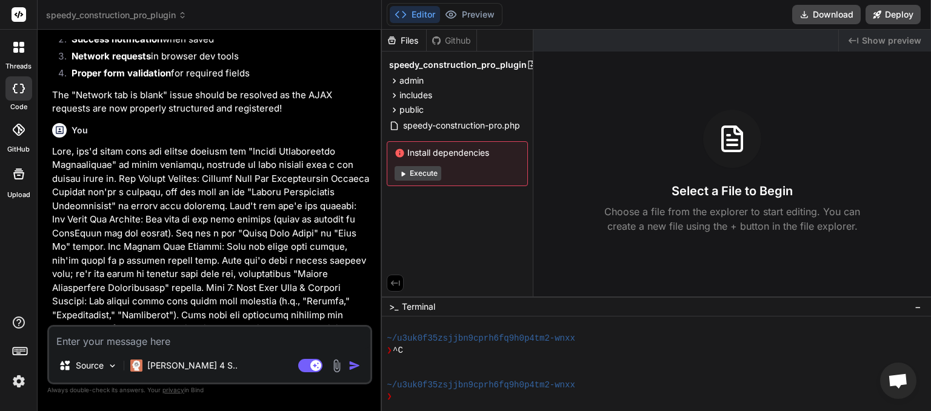
paste textarea "Okay, let's imagine "Speedy Construction Professional" isn't just one website, …"
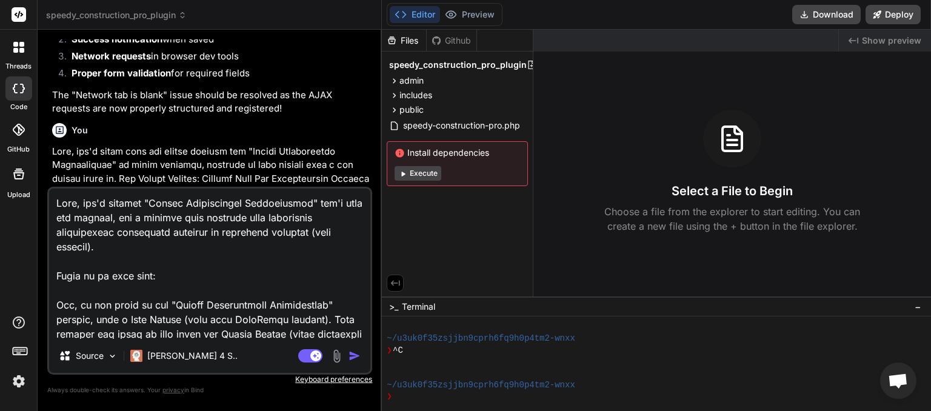
scroll to position [1107, 0]
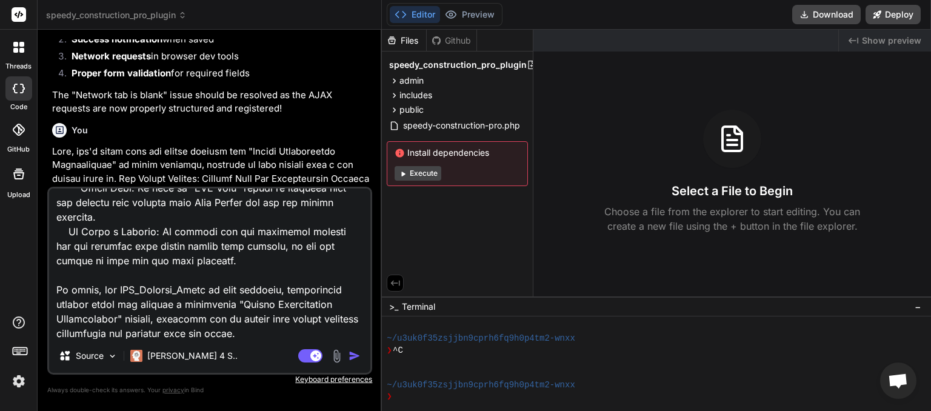
click at [355, 355] on img "button" at bounding box center [355, 356] width 12 height 12
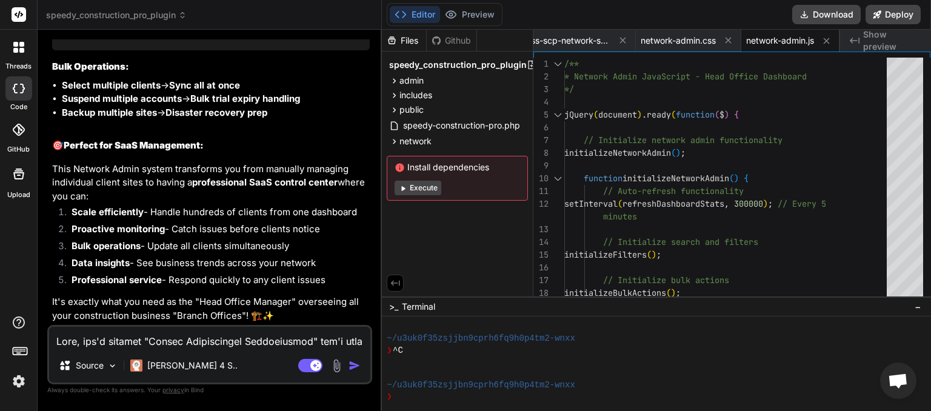
scroll to position [11297, 0]
click at [836, 15] on button "Download" at bounding box center [827, 14] width 69 height 19
click at [140, 343] on textarea at bounding box center [209, 338] width 321 height 22
click at [357, 371] on img "button" at bounding box center [355, 366] width 12 height 12
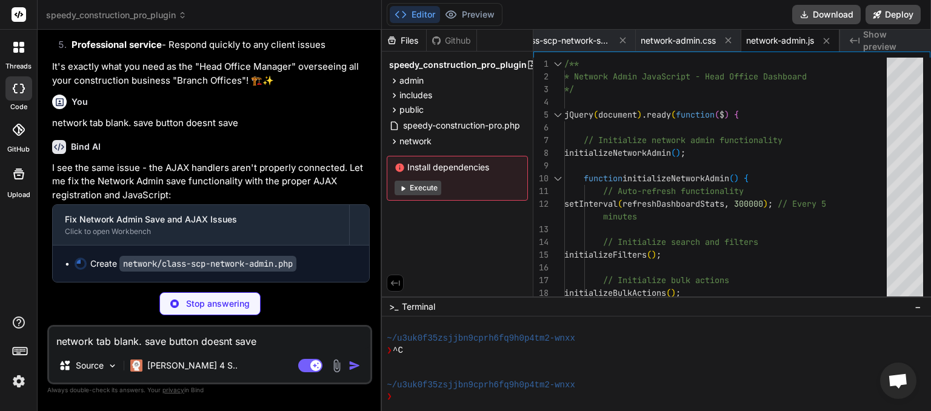
scroll to position [0, 143]
click at [224, 343] on textarea "network tab blank. save button doesnt save" at bounding box center [209, 338] width 321 height 22
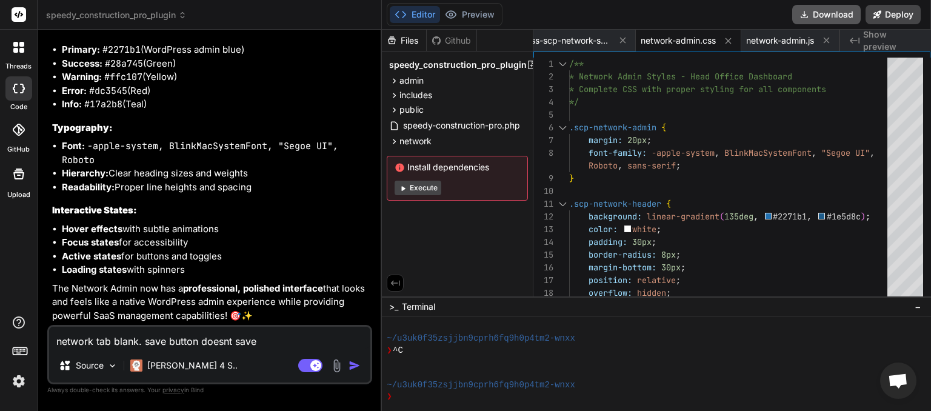
click at [832, 14] on button "Download" at bounding box center [827, 14] width 69 height 19
click at [152, 341] on textarea "network tab blank. save button doesnt save" at bounding box center [209, 338] width 321 height 22
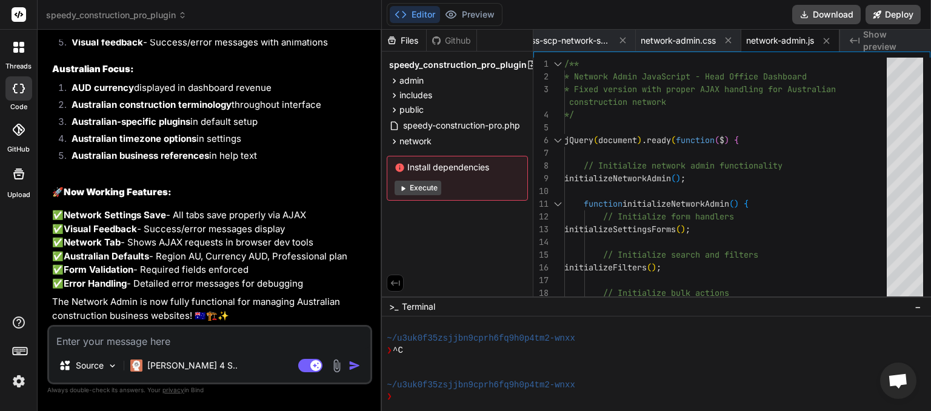
scroll to position [16499, 0]
click at [821, 15] on button "Download" at bounding box center [827, 14] width 69 height 19
